Goal: Task Accomplishment & Management: Use online tool/utility

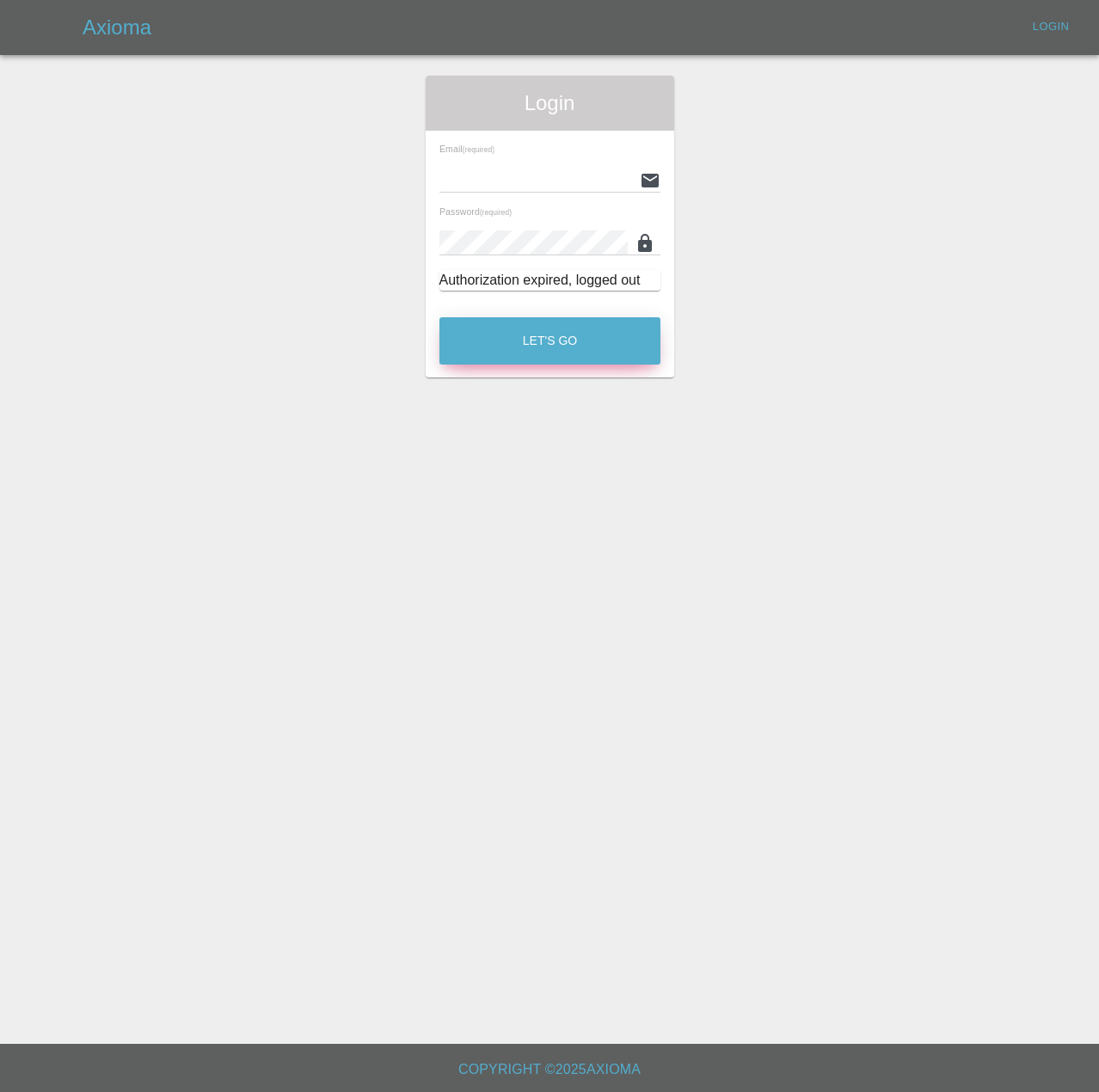
type input "[PERSON_NAME][EMAIL_ADDRESS][PERSON_NAME][DOMAIN_NAME]"
click at [576, 365] on button "Let's Go" at bounding box center [550, 341] width 221 height 47
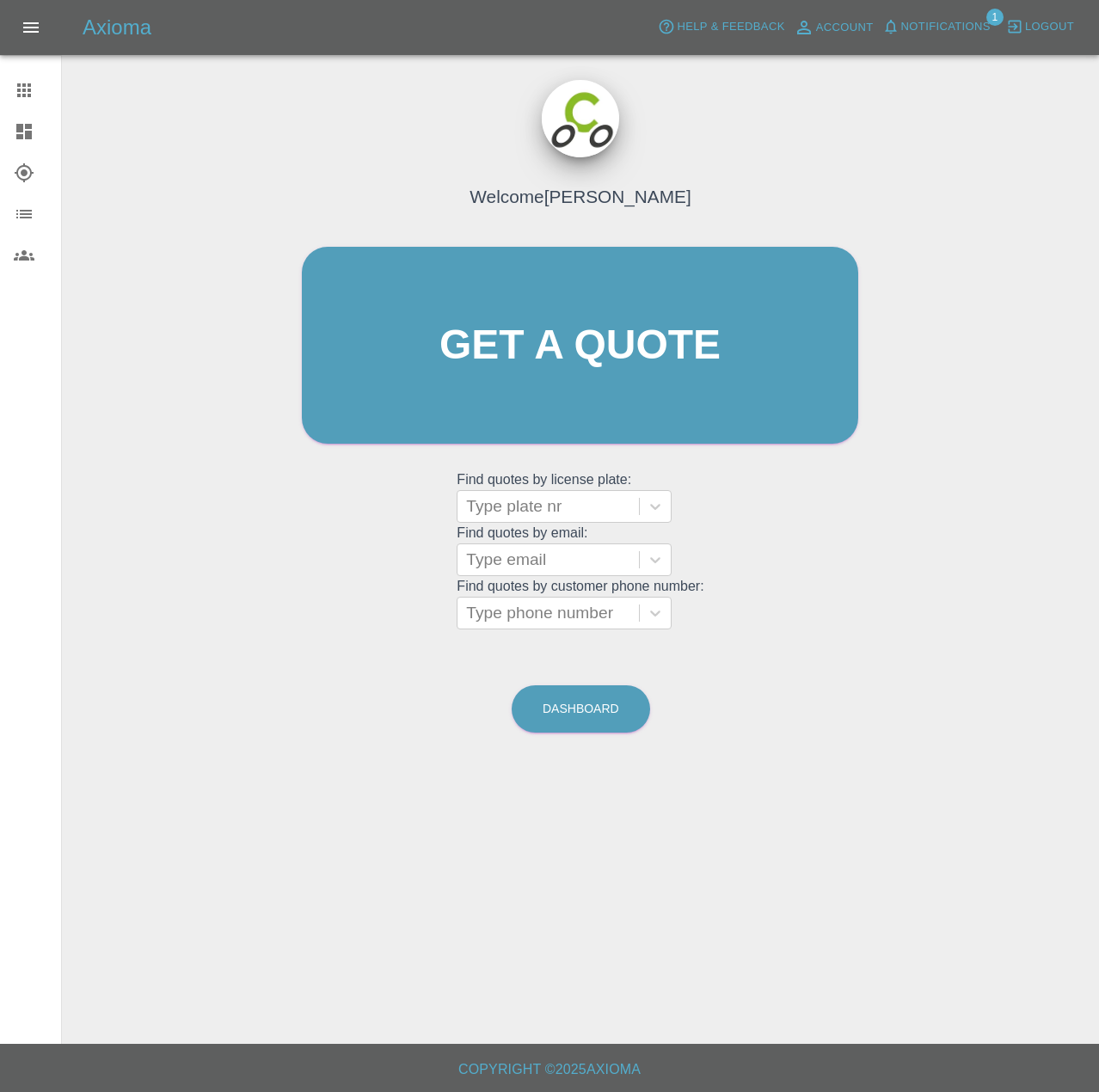
click at [943, 31] on span "Notifications" at bounding box center [945, 27] width 90 height 20
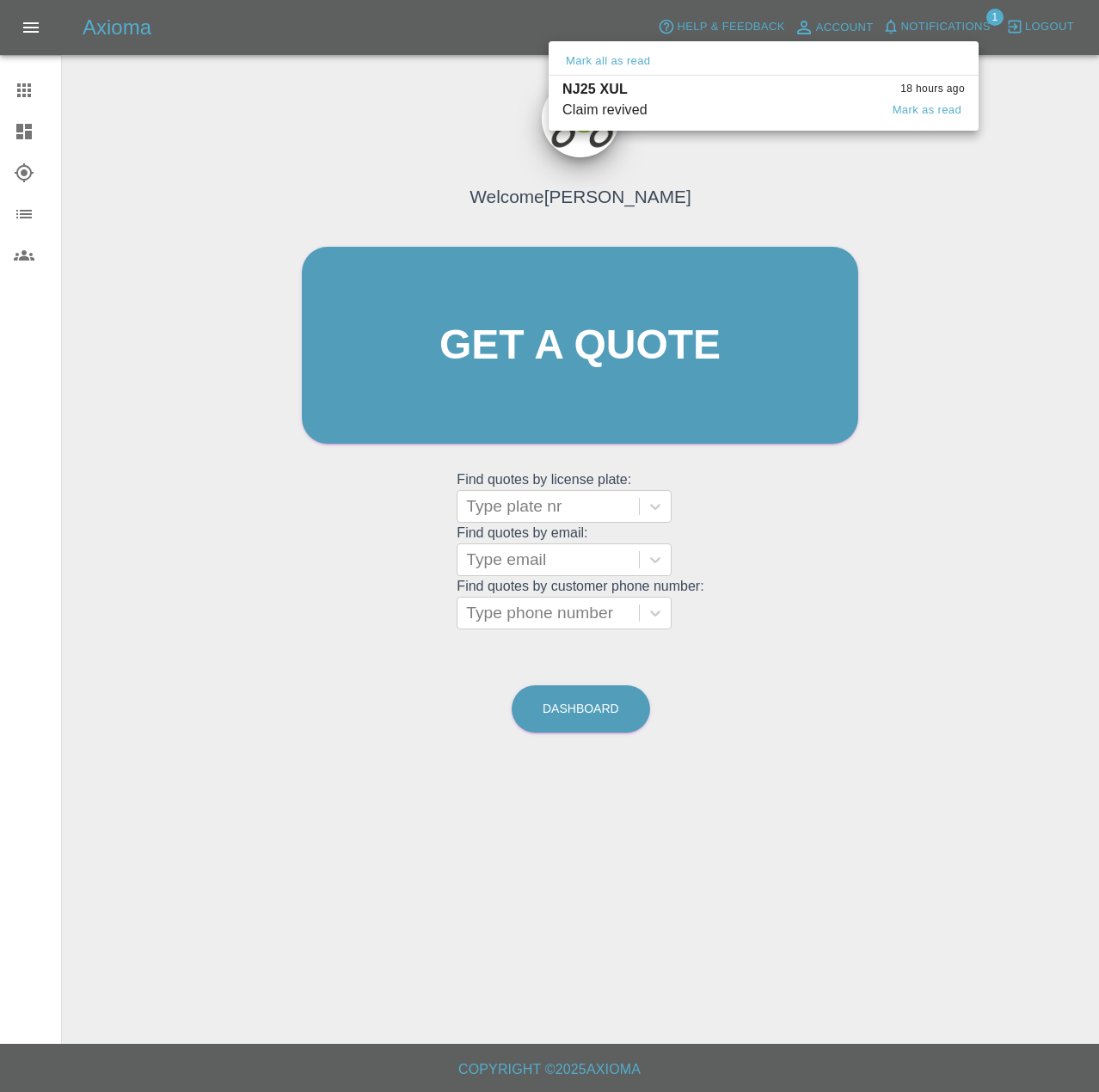
click at [768, 99] on div "NJ25 XUL 18 hours ago" at bounding box center [763, 90] width 402 height 21
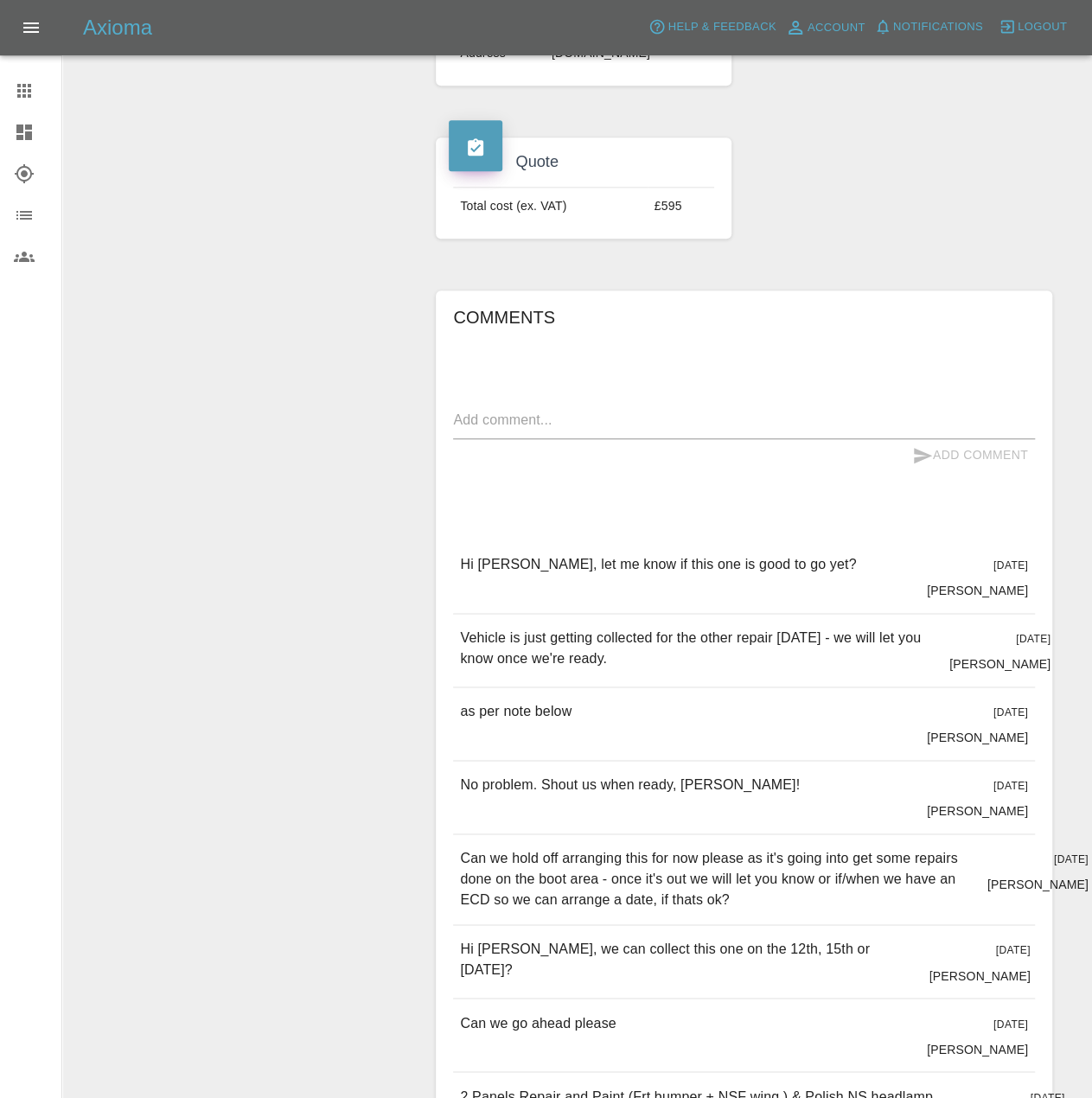
scroll to position [865, 0]
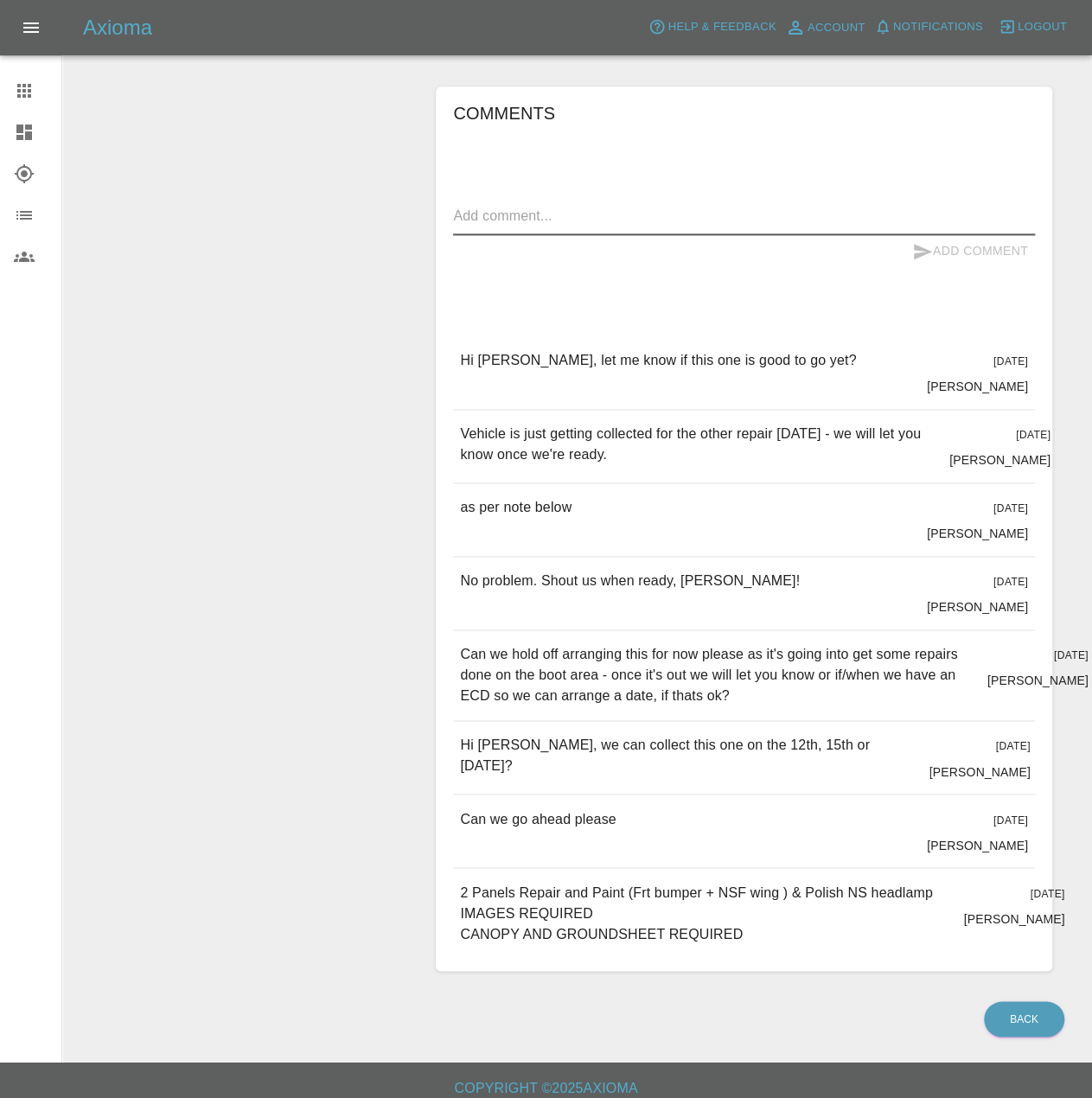
click at [579, 231] on textarea at bounding box center [744, 218] width 582 height 25
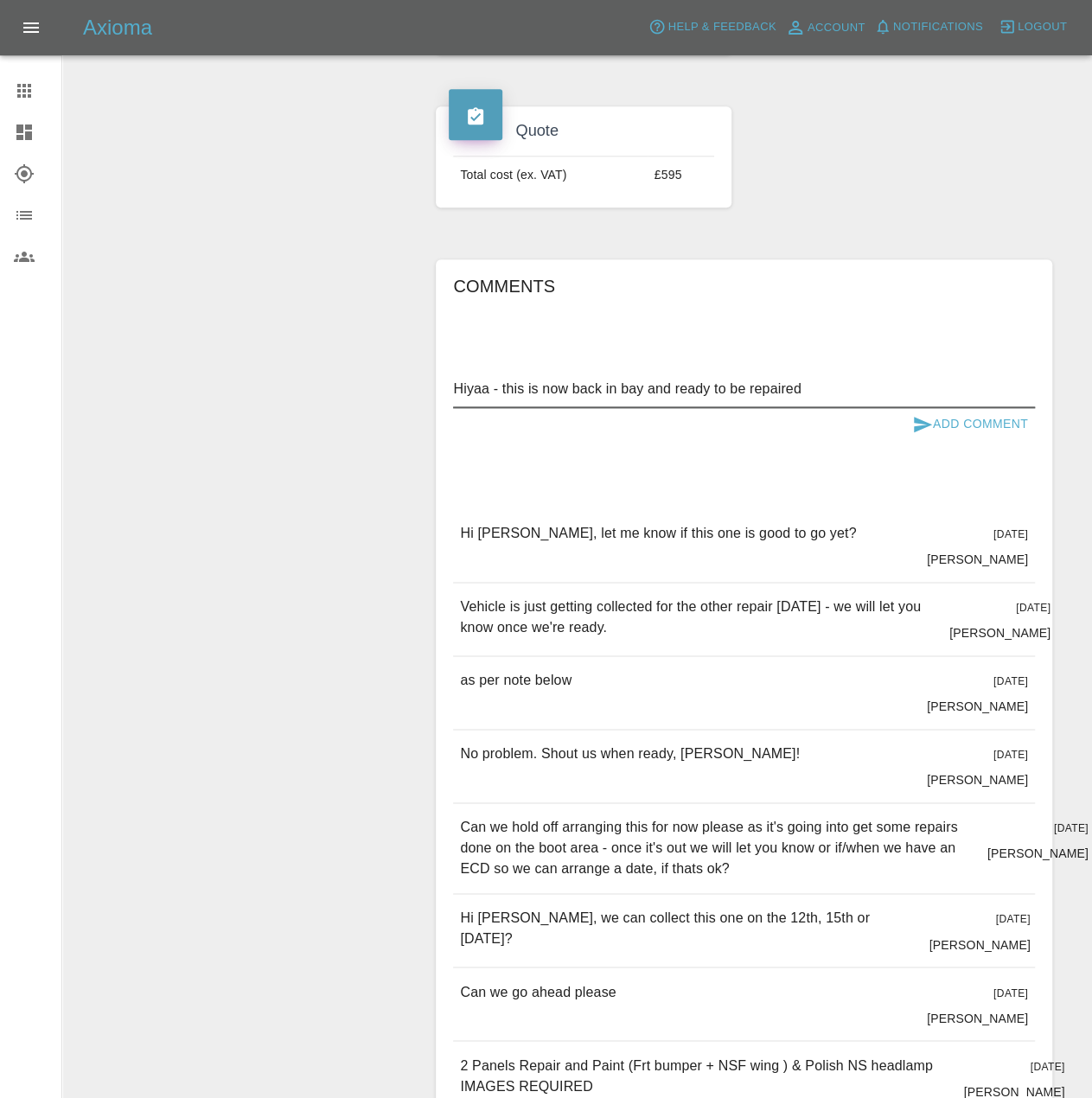
scroll to position [951, 0]
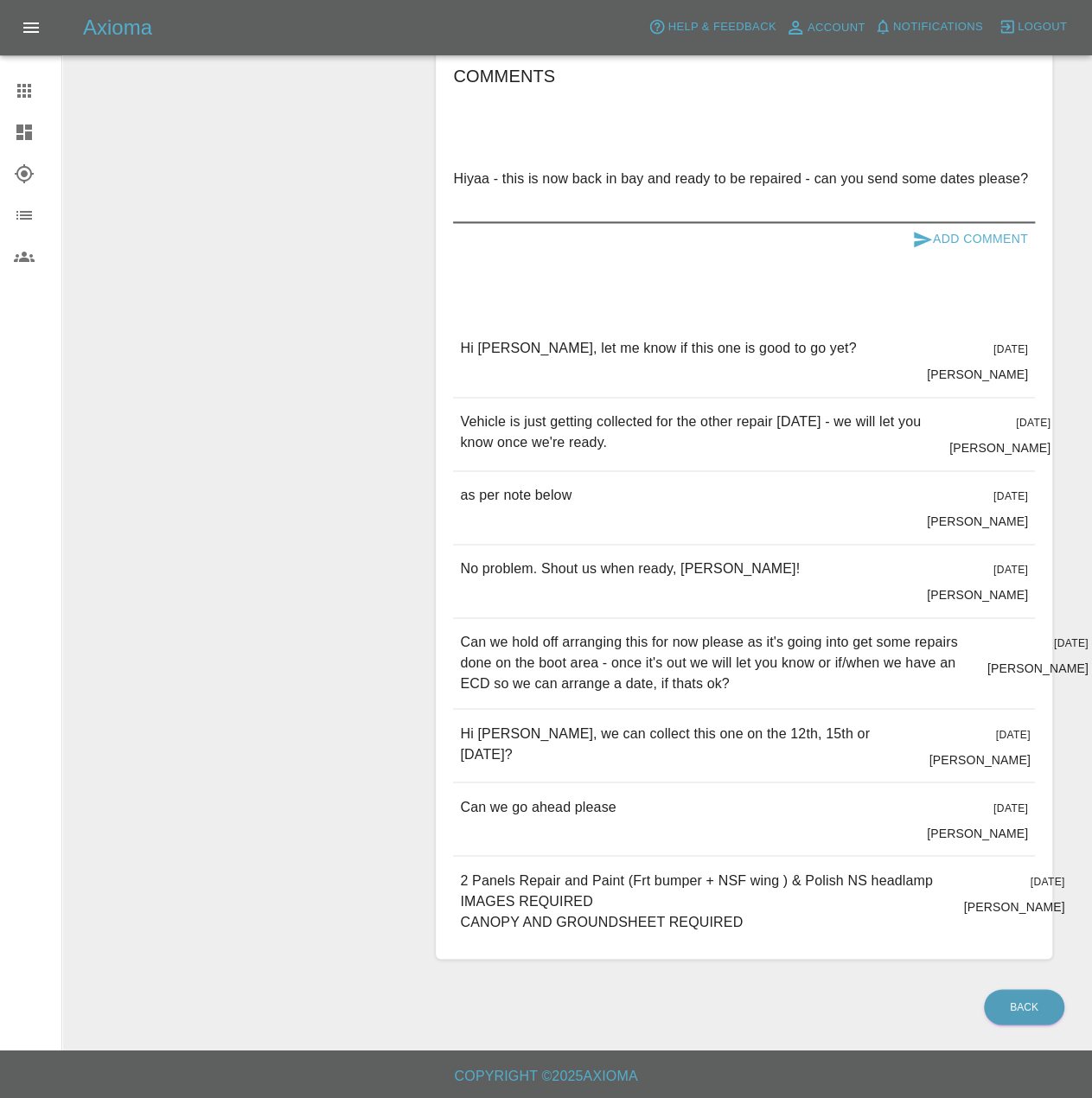
type textarea "Hiyaa - this is now back in bay and ready to be repaired - can you send some da…"
click at [929, 255] on button "Add Comment" at bounding box center [970, 239] width 130 height 32
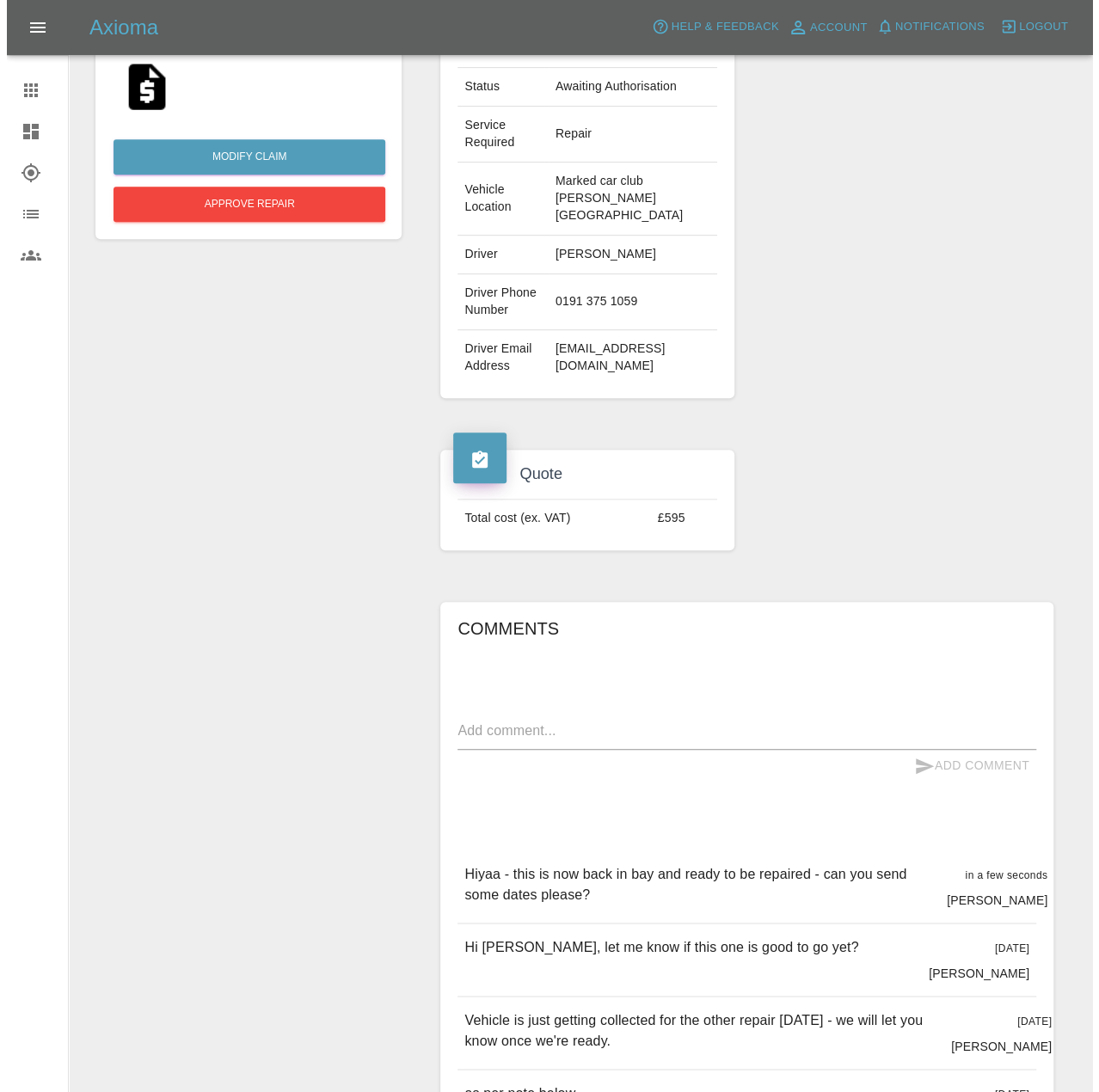
scroll to position [172, 0]
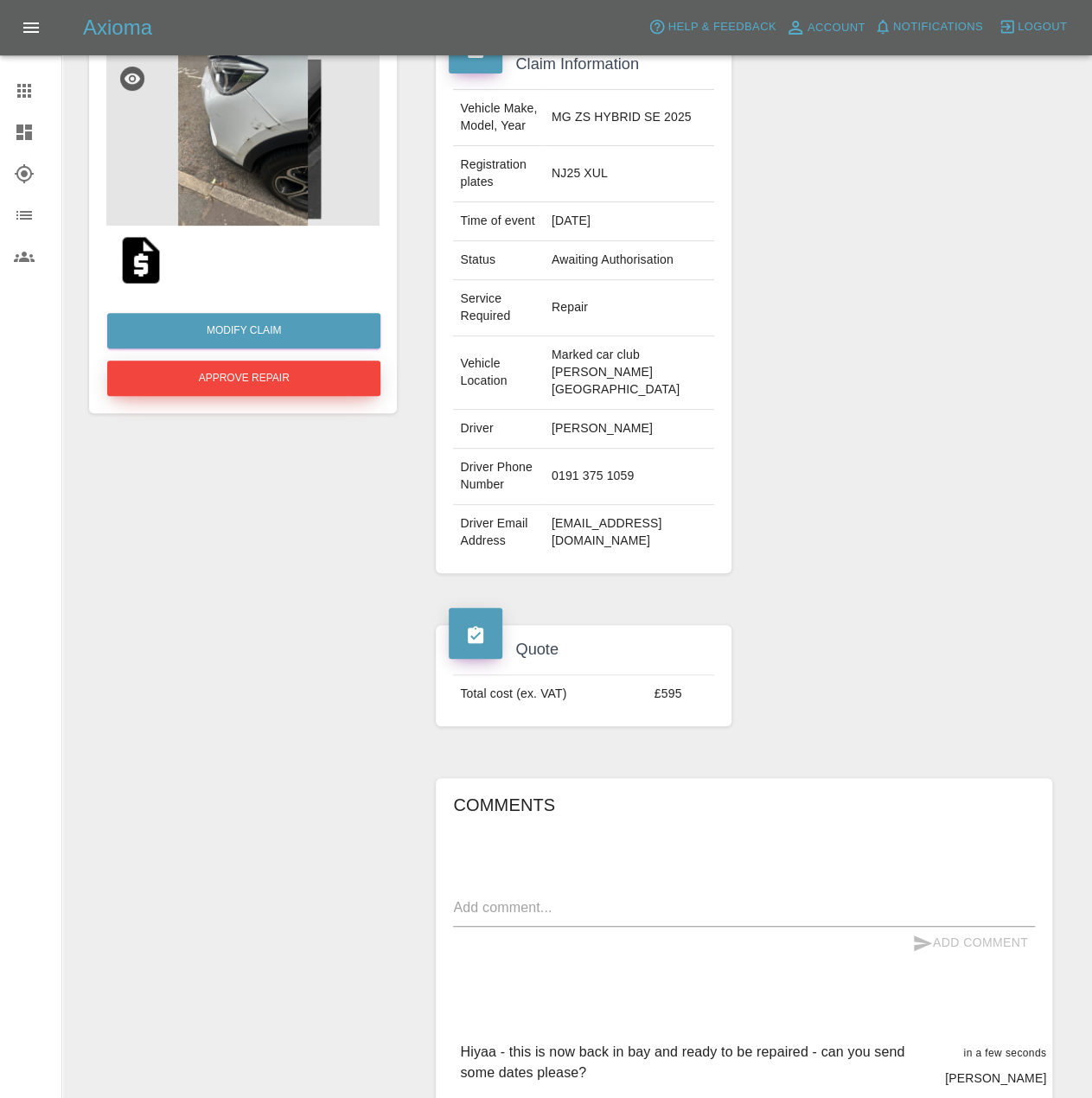
click at [245, 396] on button "Approve Repair" at bounding box center [244, 378] width 274 height 35
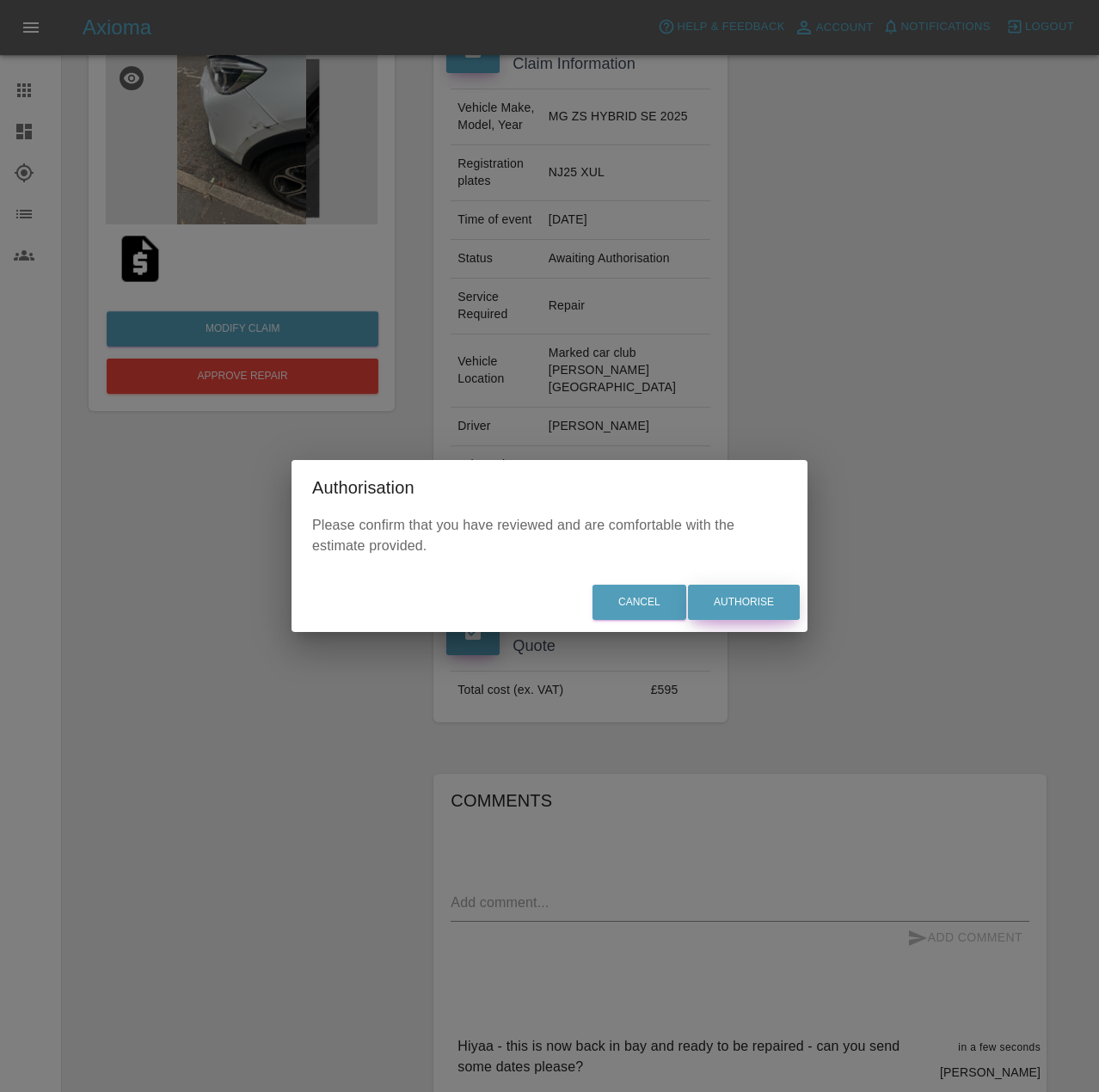
click at [755, 617] on button "Authorise" at bounding box center [744, 602] width 112 height 35
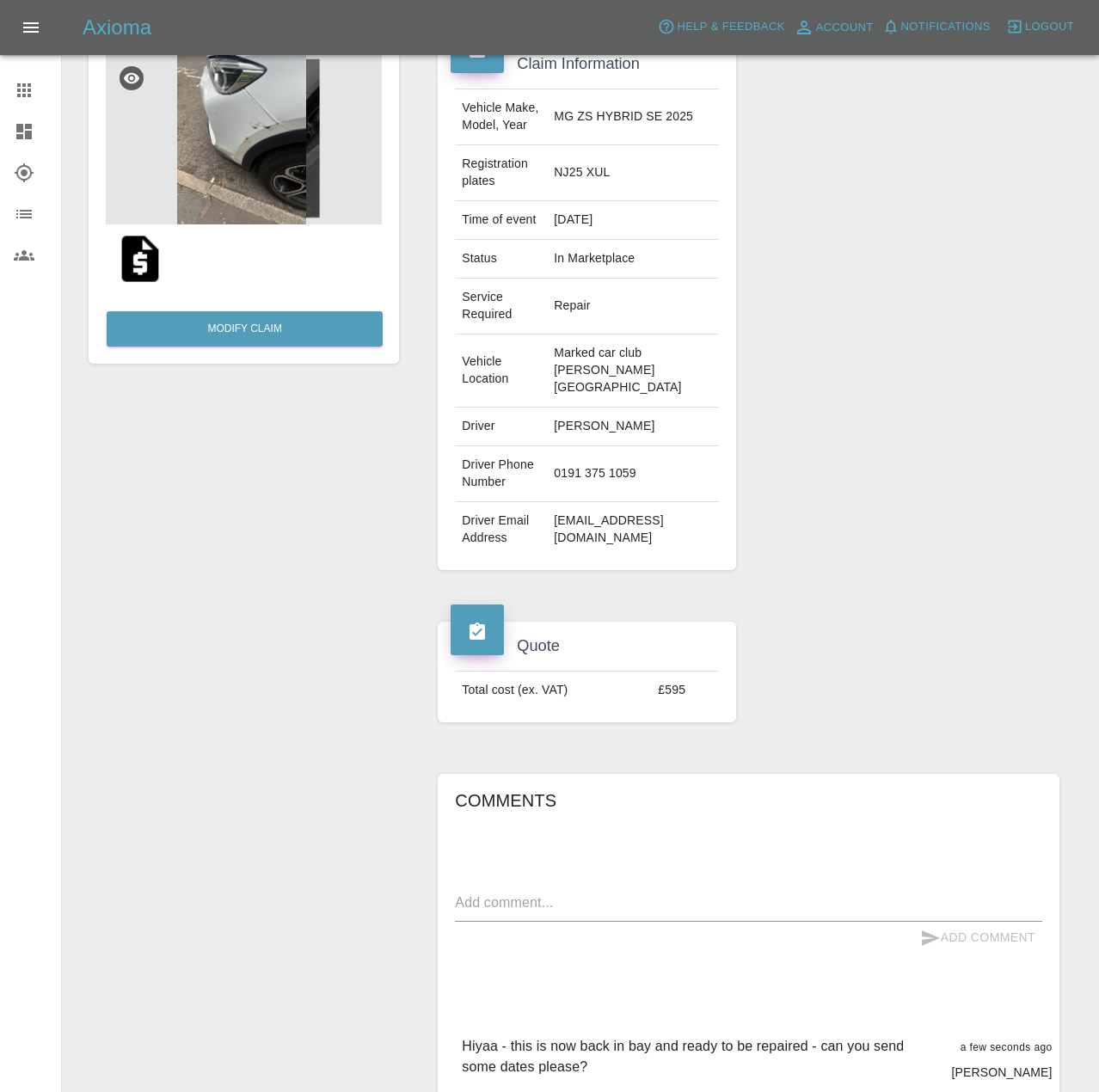
scroll to position [0, 0]
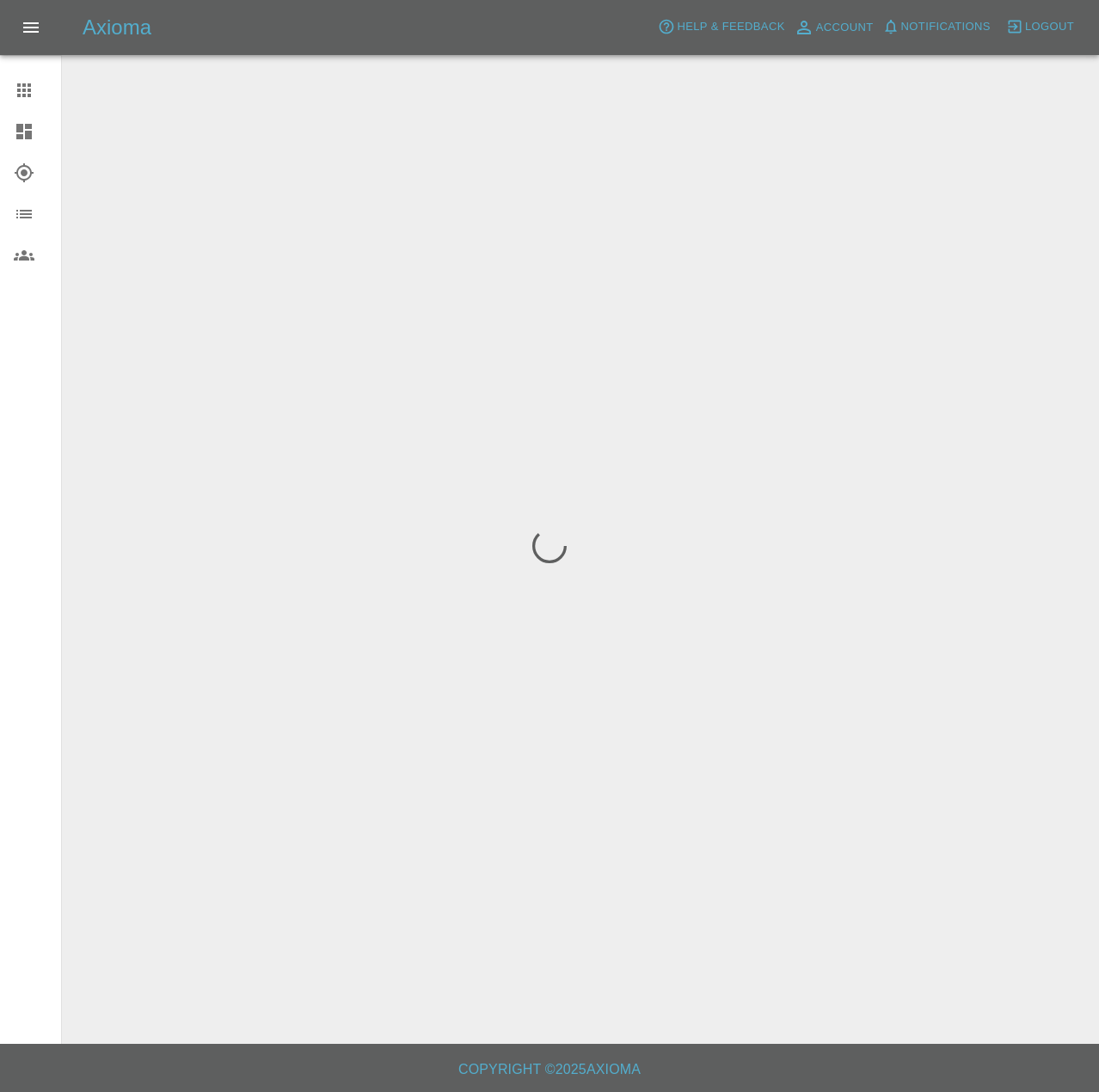
click at [390, 164] on div at bounding box center [550, 546] width 1099 height 1092
